Goal: Book appointment/travel/reservation

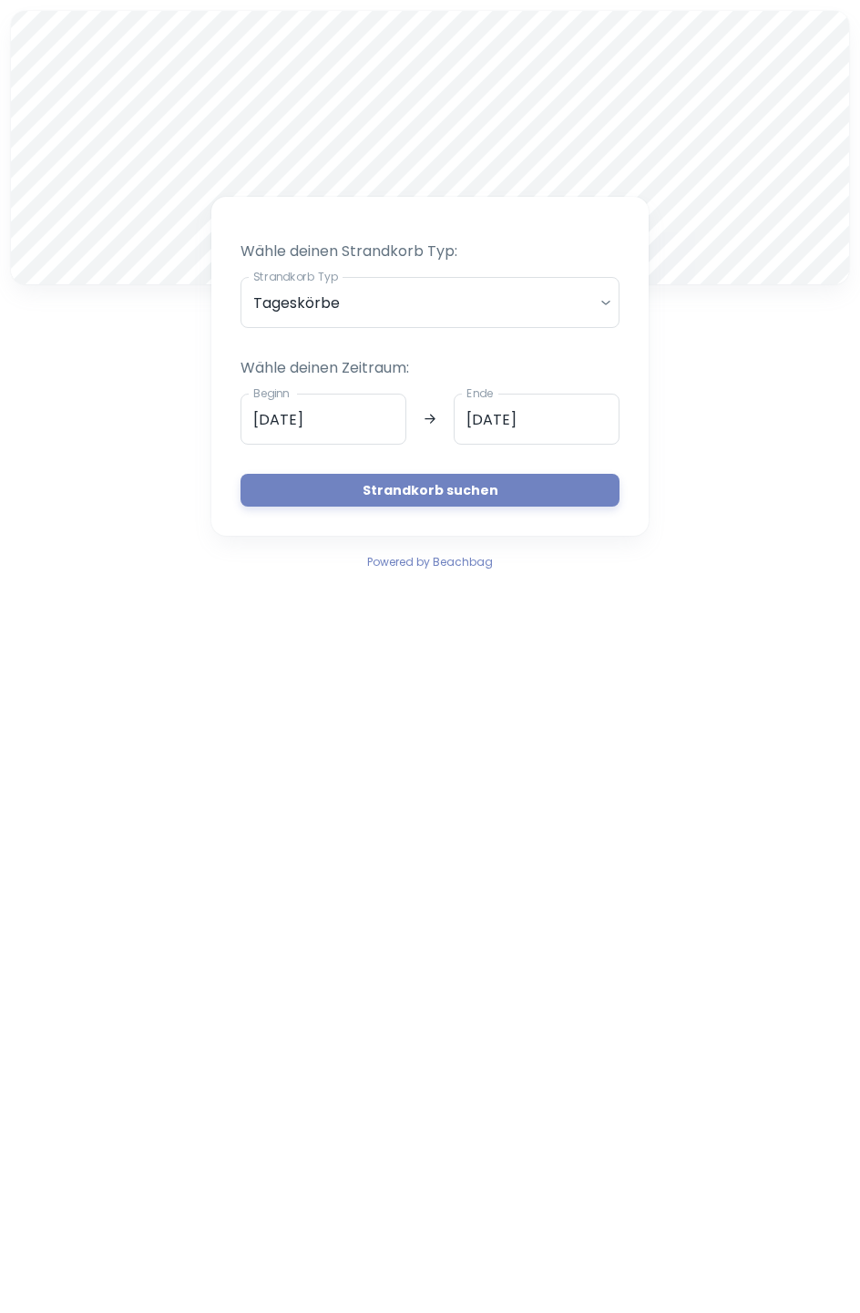
click at [610, 297] on body "A [PERSON_NAME] deinen Strandkorb Typ: Strandkorb Typ Tageskörbe daily Strandko…" at bounding box center [430, 656] width 860 height 1313
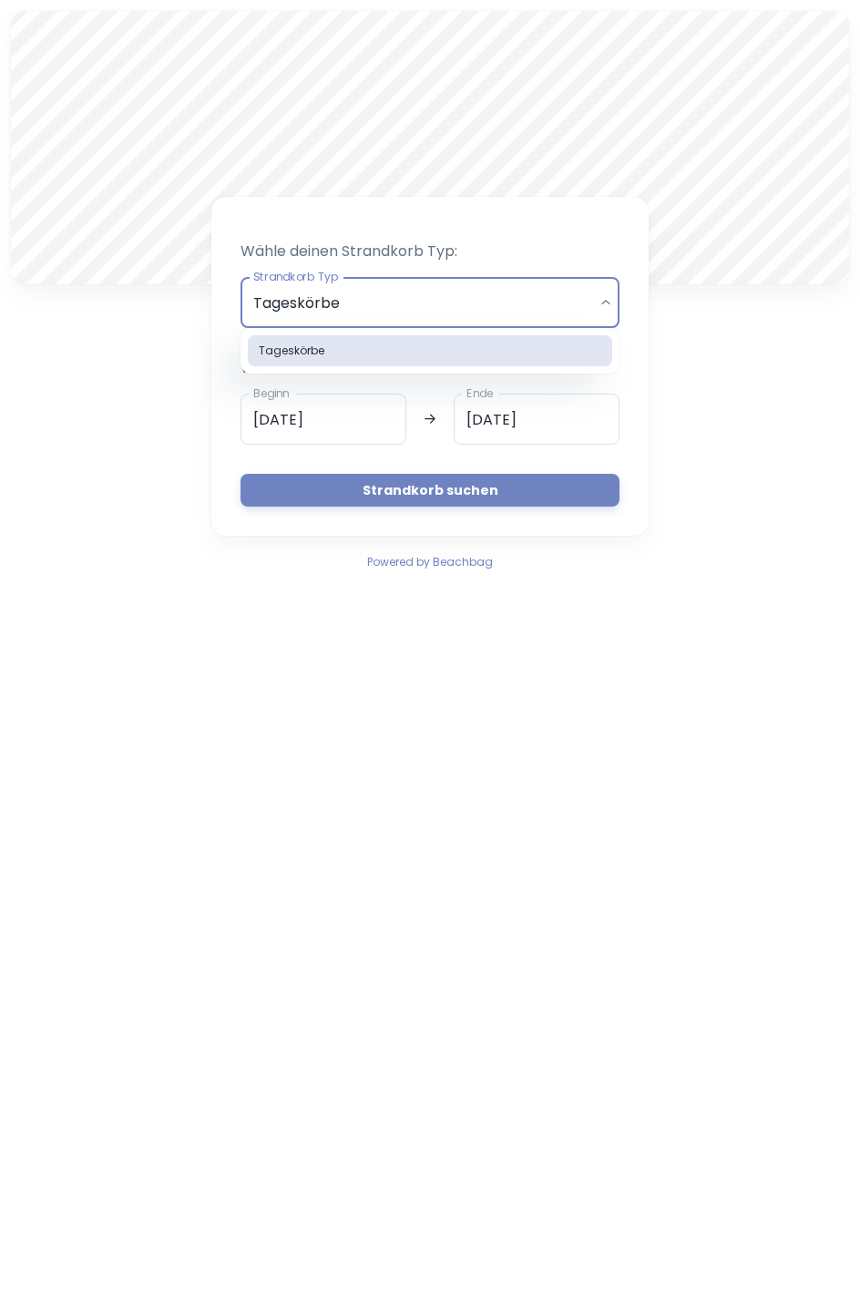
click at [590, 354] on li "Tageskörbe" at bounding box center [430, 350] width 364 height 31
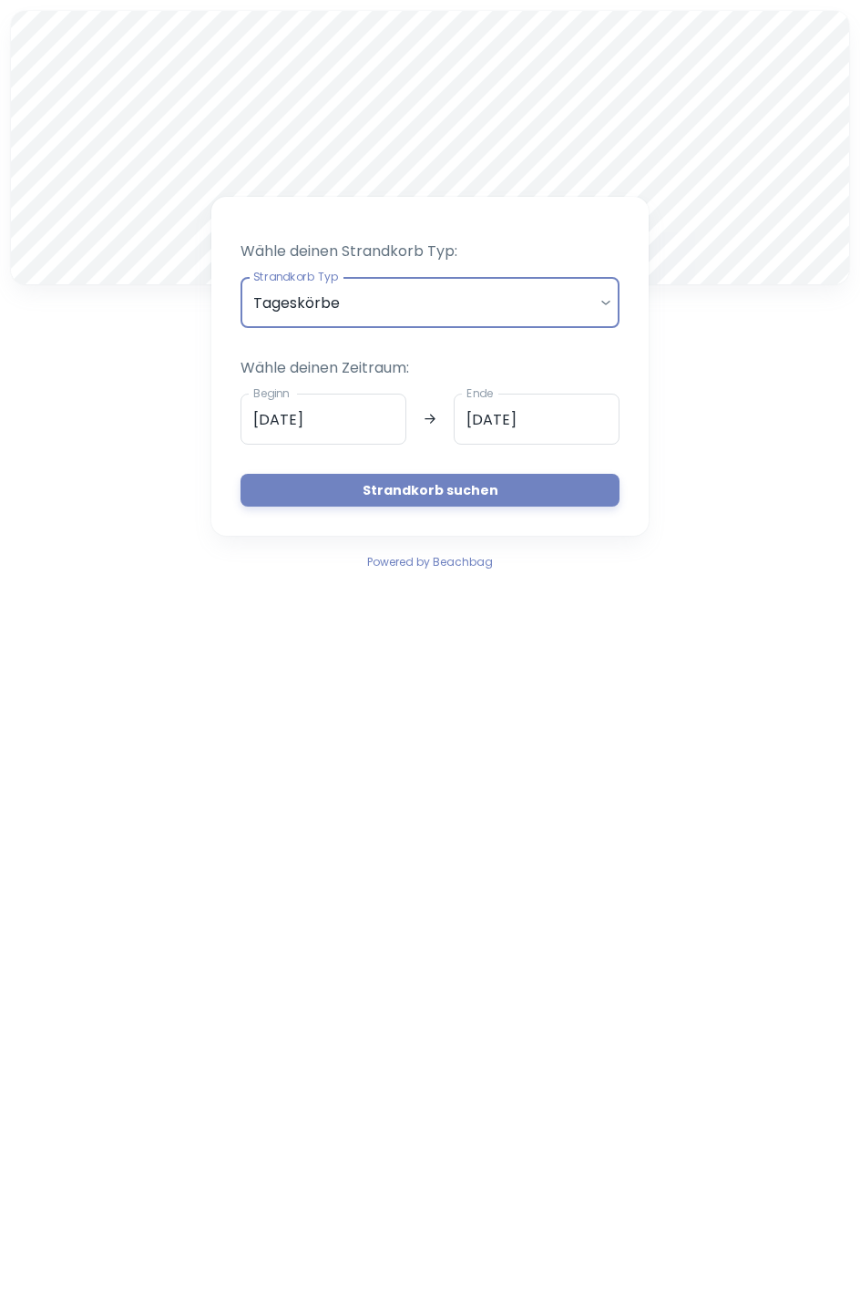
click at [302, 413] on input "[DATE]" at bounding box center [324, 419] width 166 height 51
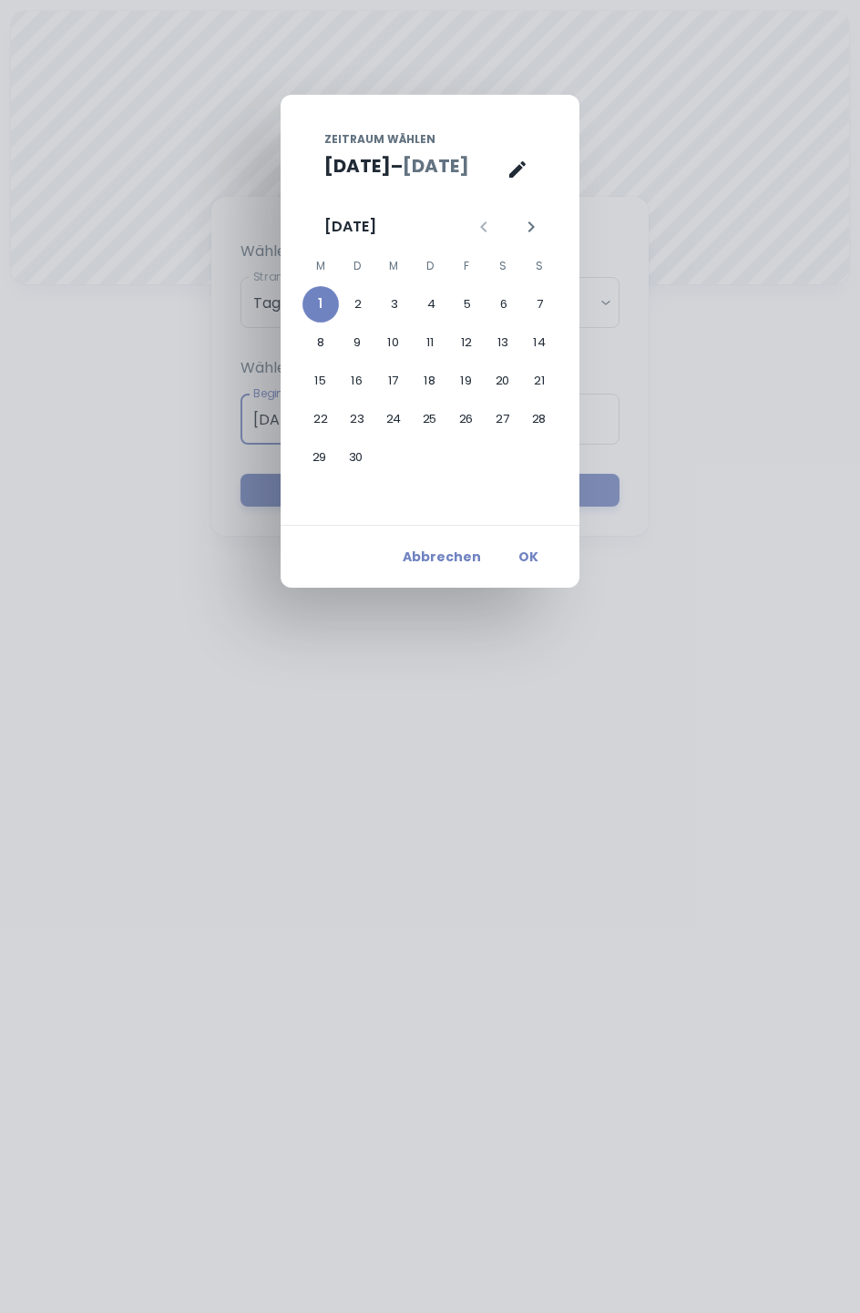
click at [346, 413] on button "23" at bounding box center [357, 419] width 36 height 36
click at [397, 304] on button "3" at bounding box center [394, 304] width 36 height 36
type input "[DATE]"
click at [393, 309] on button "3" at bounding box center [394, 304] width 36 height 36
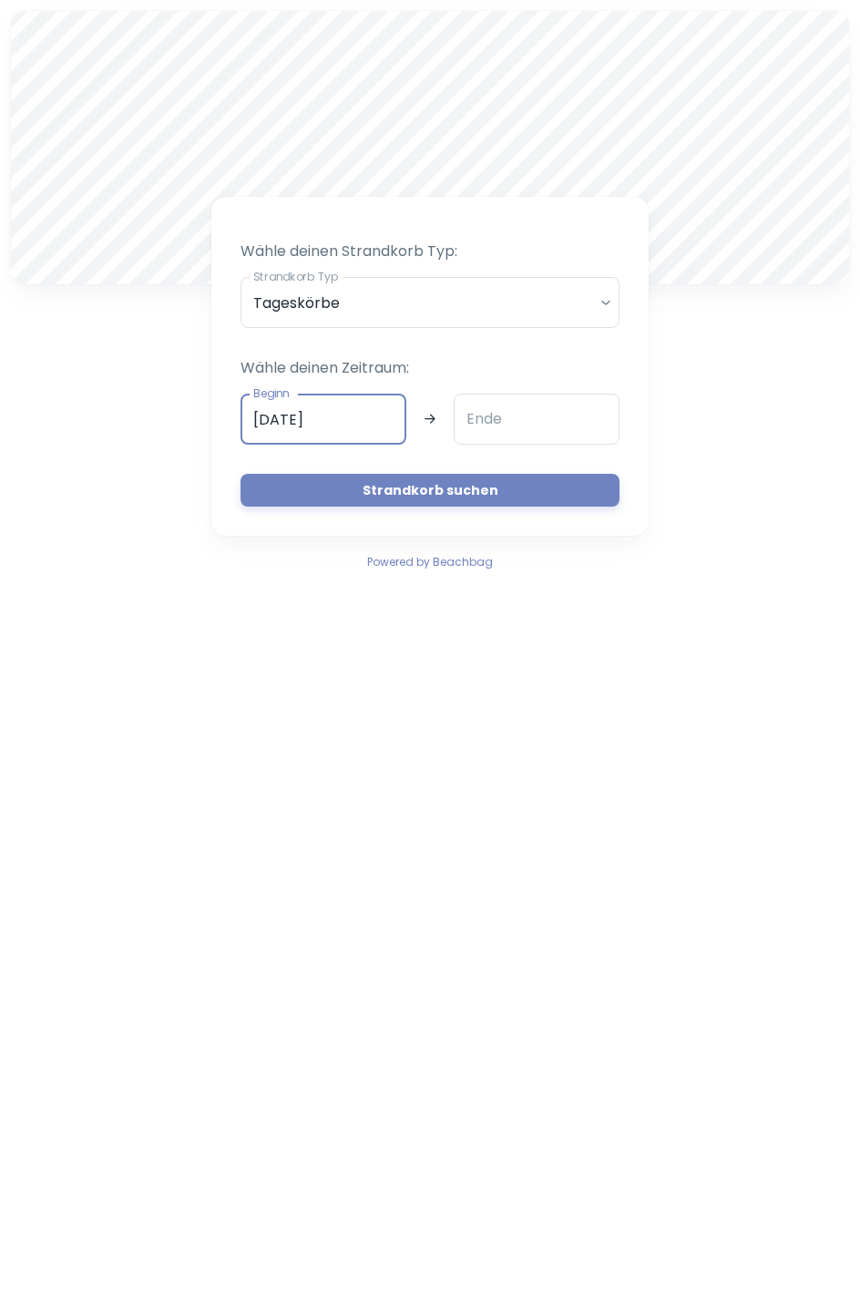
click at [544, 561] on button "OK" at bounding box center [528, 556] width 58 height 33
click at [510, 418] on button "27" at bounding box center [503, 419] width 36 height 36
type input "[DATE]"
click at [486, 491] on button "Strandkorb suchen" at bounding box center [430, 490] width 379 height 33
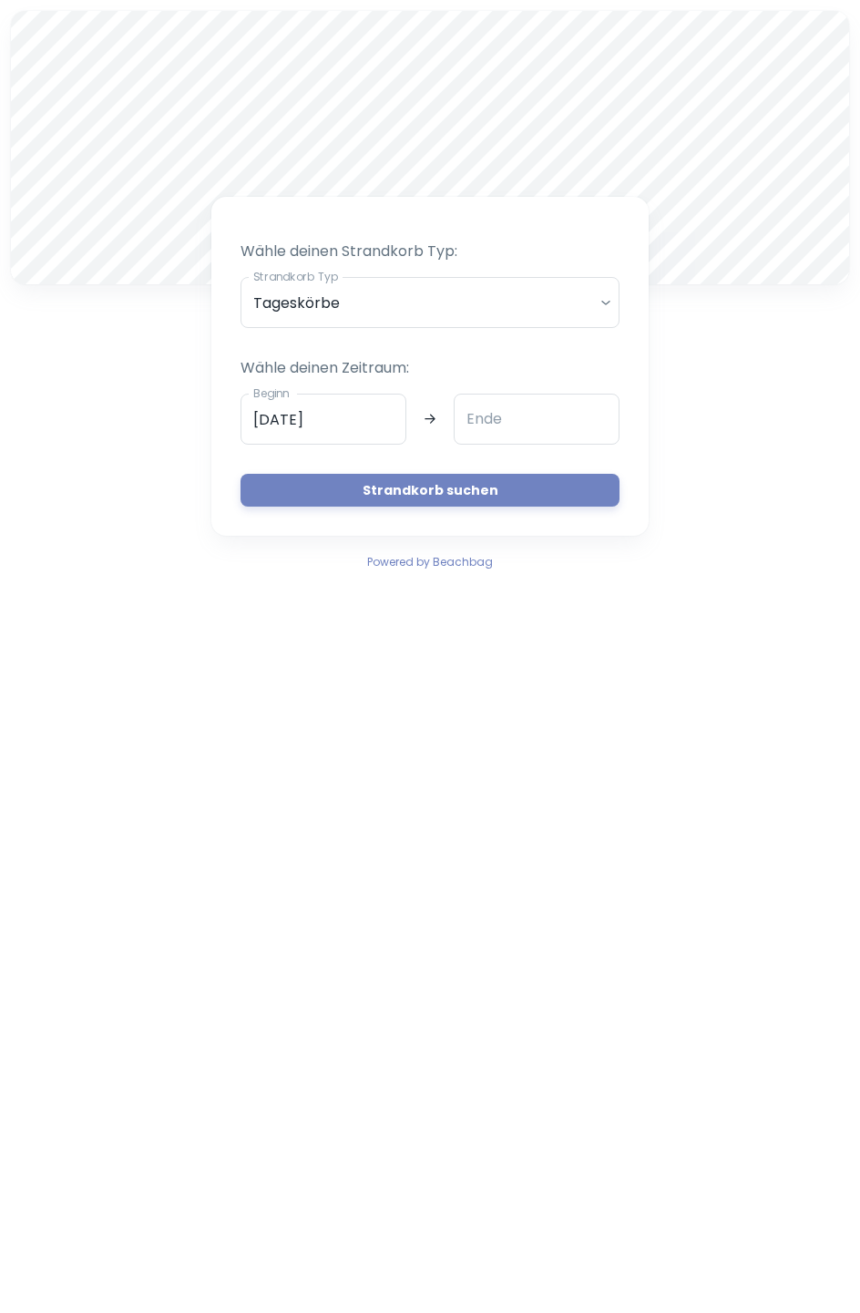
click at [495, 414] on div "Ende Ende" at bounding box center [537, 419] width 166 height 51
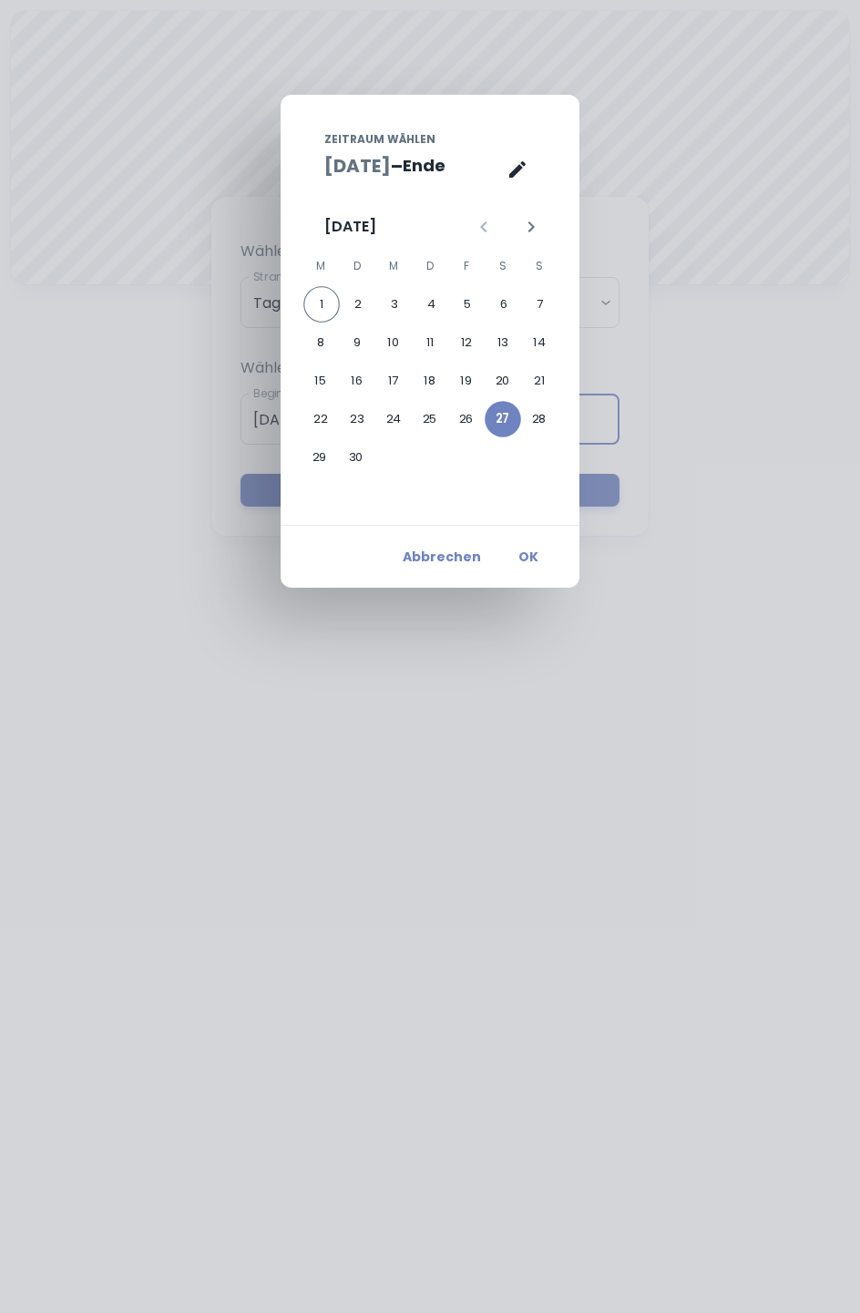
click at [481, 425] on button "26" at bounding box center [466, 419] width 36 height 36
click at [544, 423] on button "28" at bounding box center [539, 419] width 36 height 36
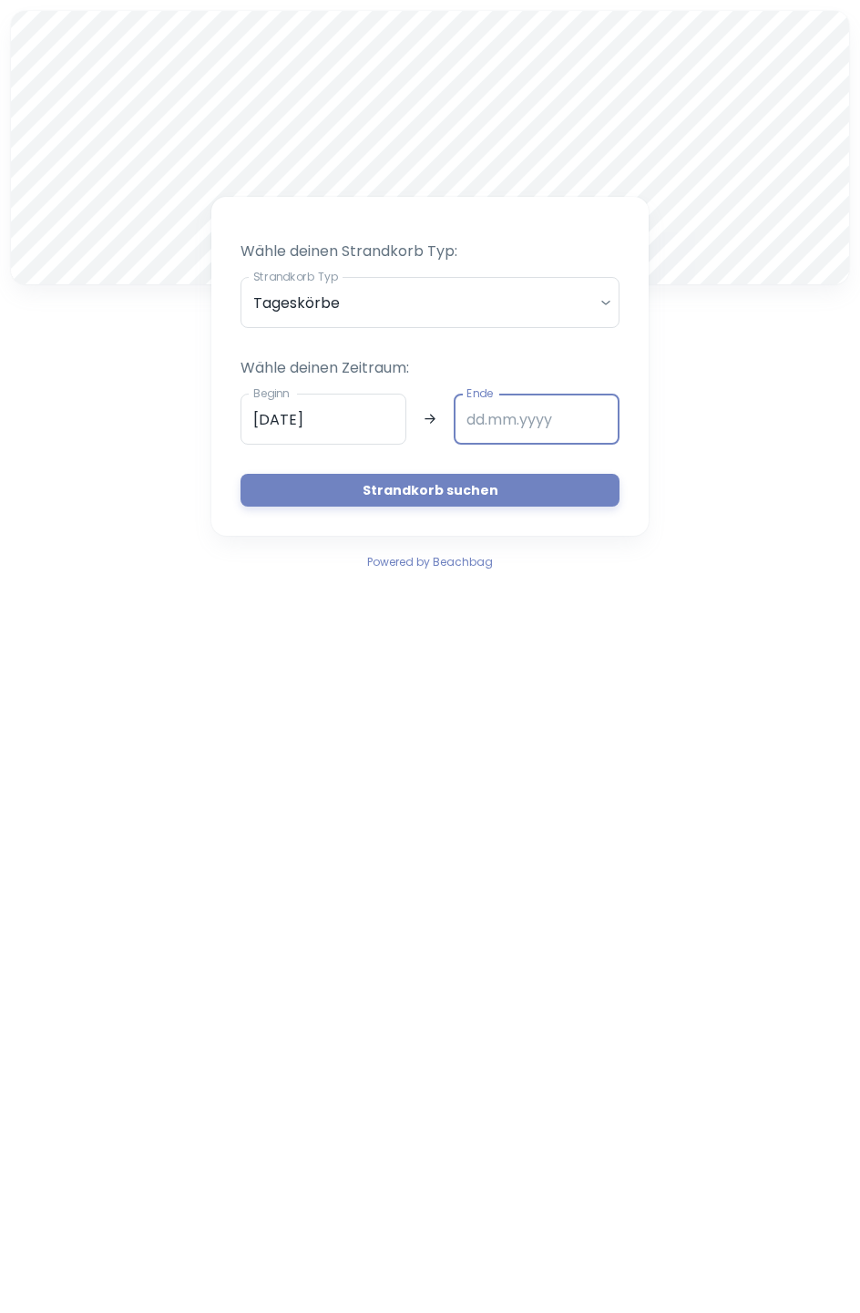
type input "[DATE]"
click at [723, 450] on div "A [PERSON_NAME] deinen Strandkorb Typ: Strandkorb Typ Tageskörbe daily Strandko…" at bounding box center [430, 291] width 860 height 583
click at [470, 487] on button "Strandkorb suchen" at bounding box center [430, 490] width 379 height 33
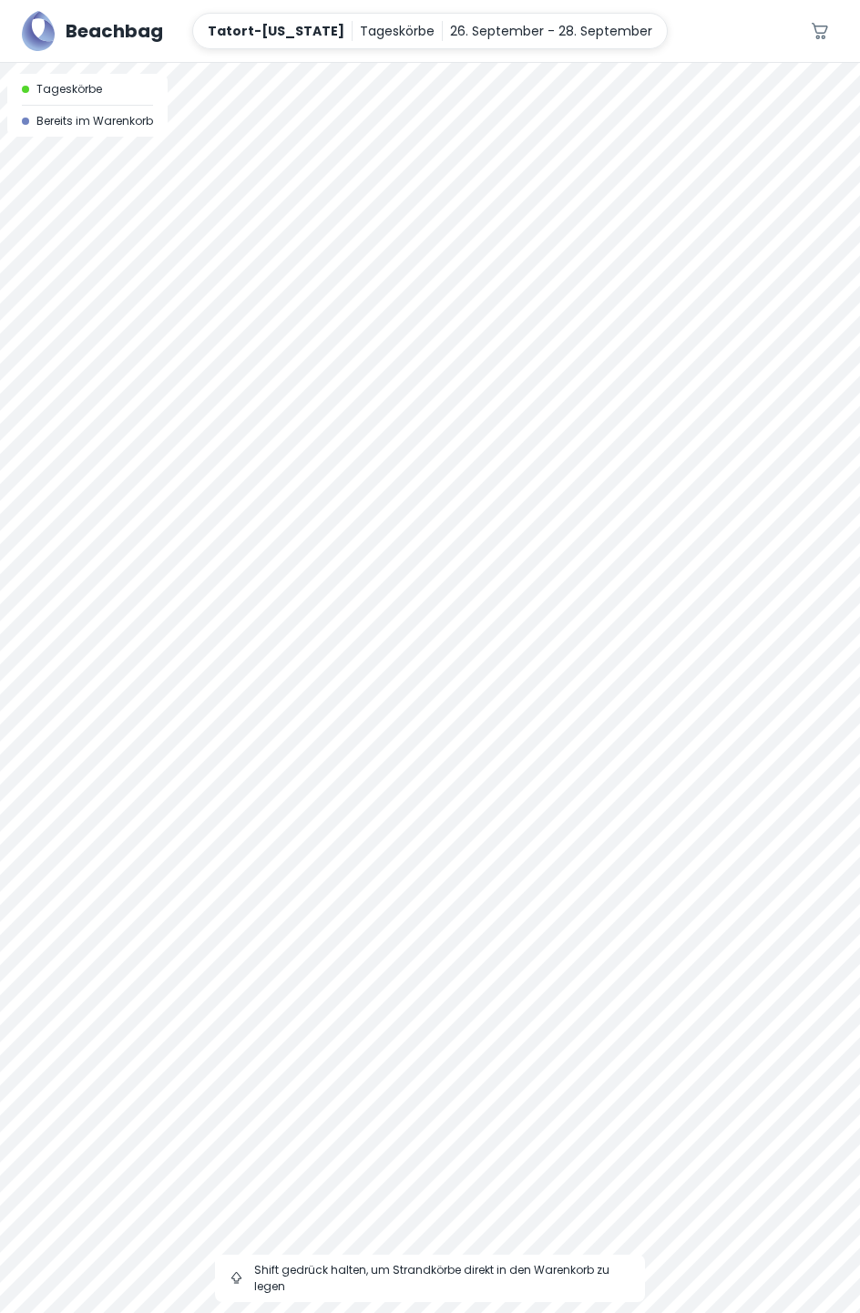
click at [559, 63] on div at bounding box center [430, 63] width 860 height 0
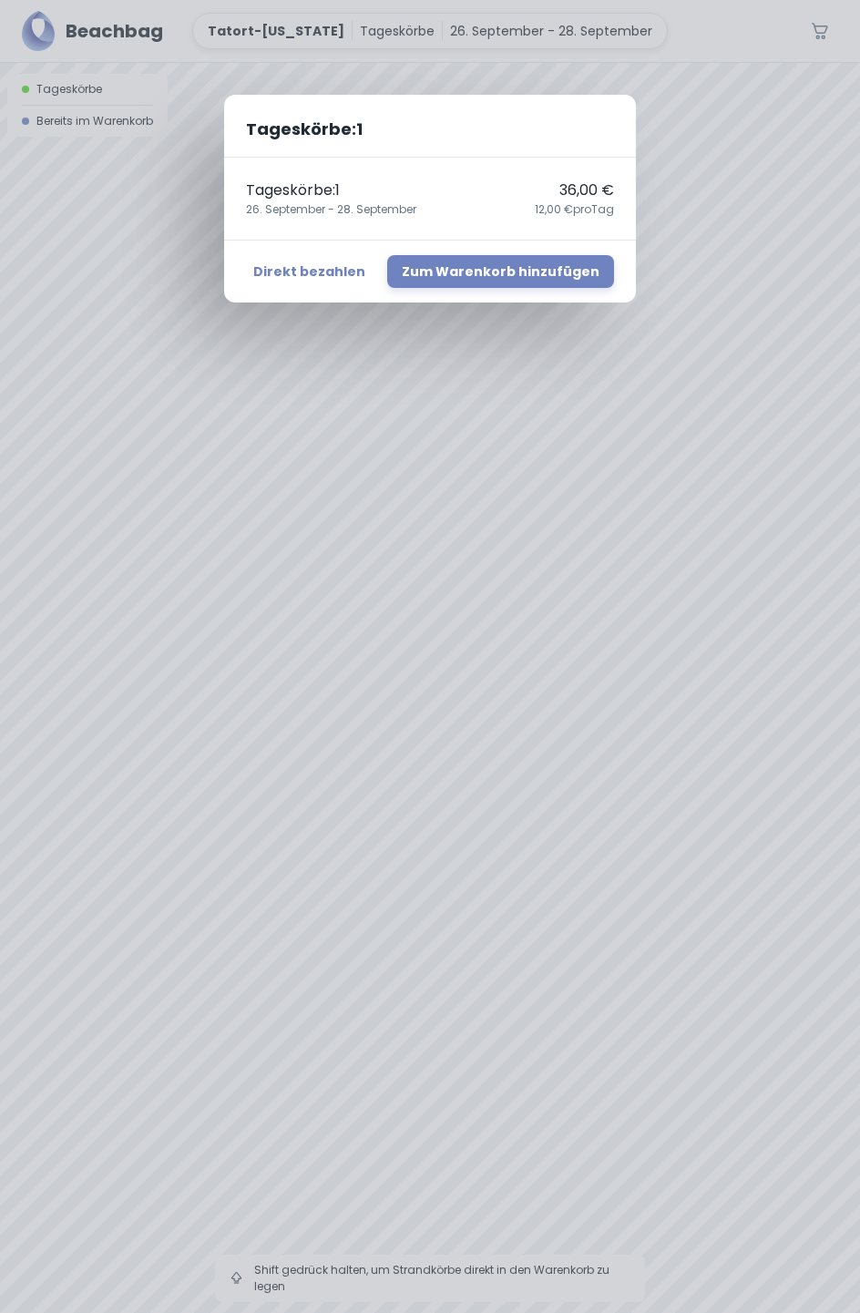
click at [763, 160] on div "Tageskörbe : 1 Tageskörbe : 1 36,00 € [DATE] - [DATE],00 € pro Tag Direkt bezah…" at bounding box center [430, 656] width 860 height 1313
